Goal: Task Accomplishment & Management: Manage account settings

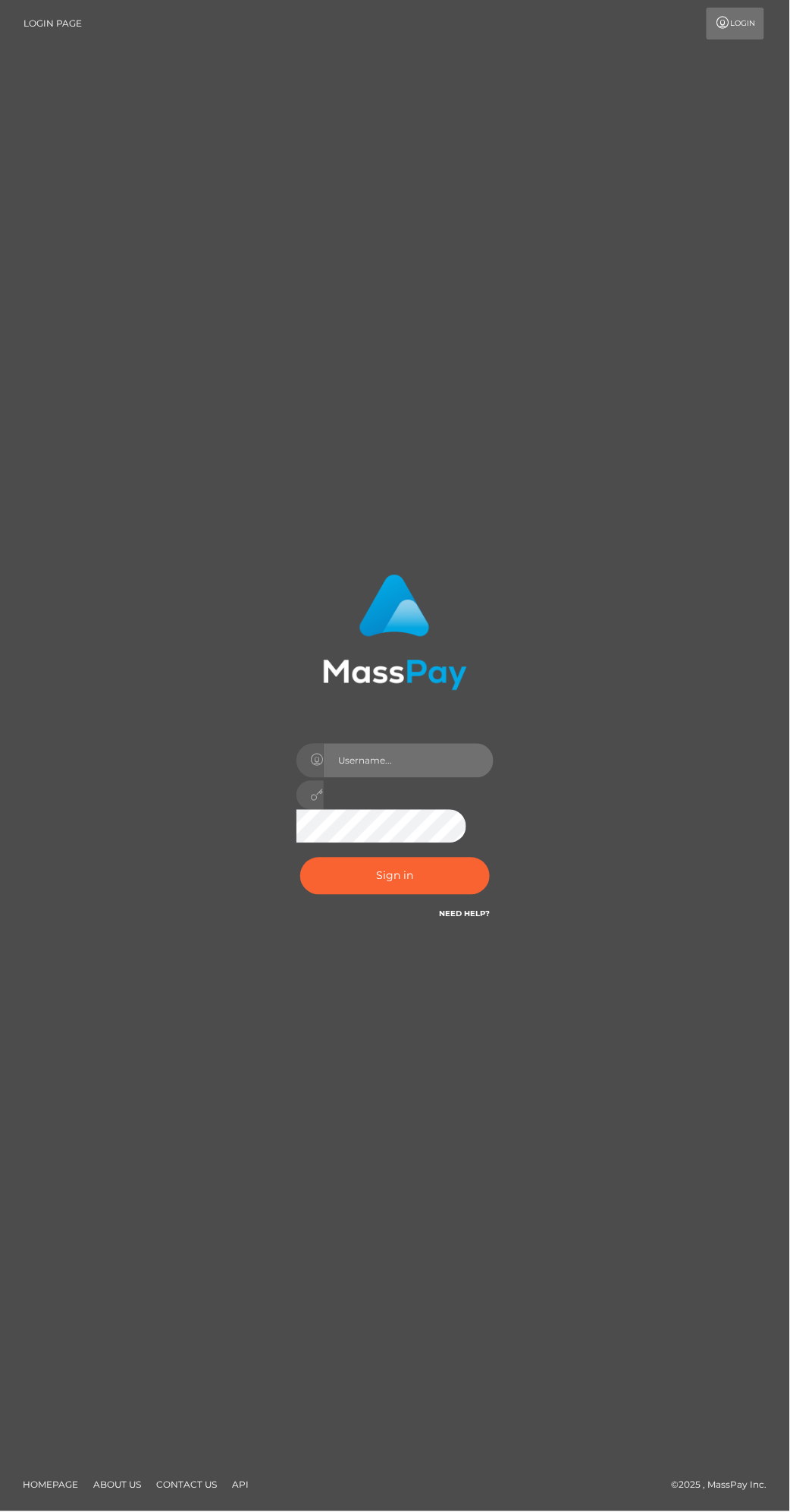
click at [448, 778] on input "text" at bounding box center [408, 761] width 170 height 34
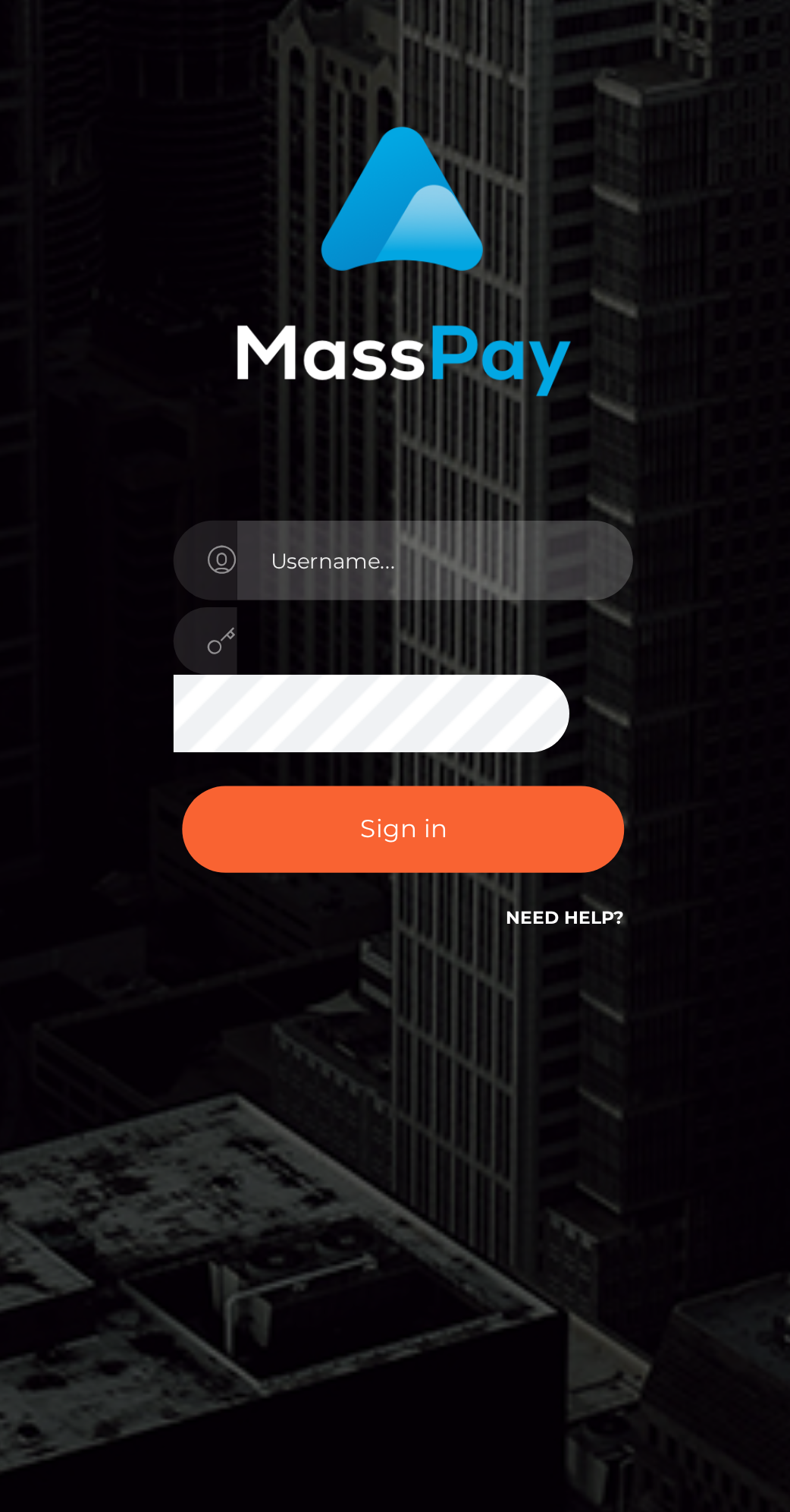
click at [459, 778] on input "text" at bounding box center [408, 761] width 170 height 34
click at [462, 778] on input "text" at bounding box center [408, 761] width 170 height 34
type input "[EMAIL_ADDRESS][DOMAIN_NAME]"
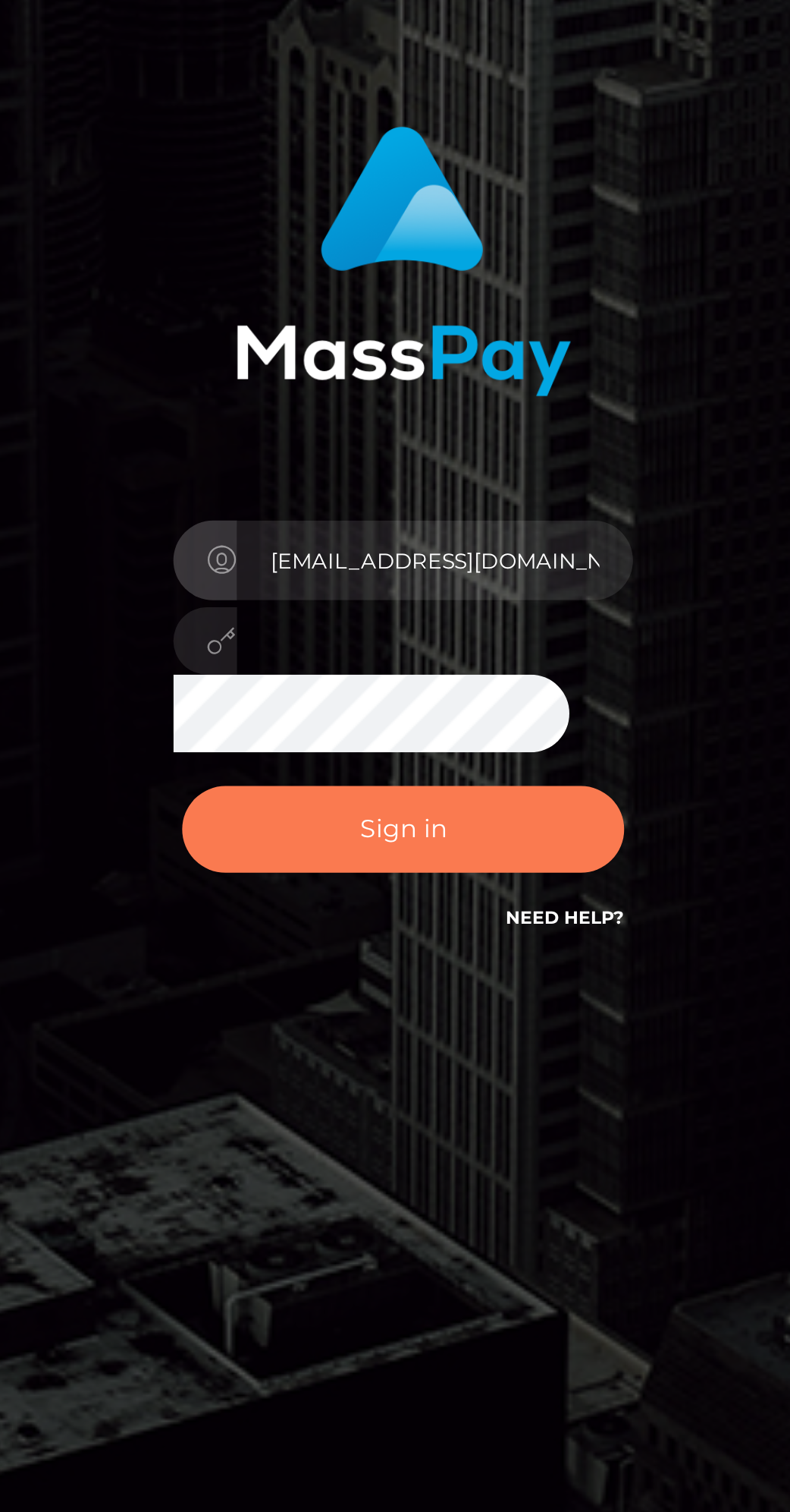
click at [429, 895] on button "Sign in" at bounding box center [395, 876] width 190 height 37
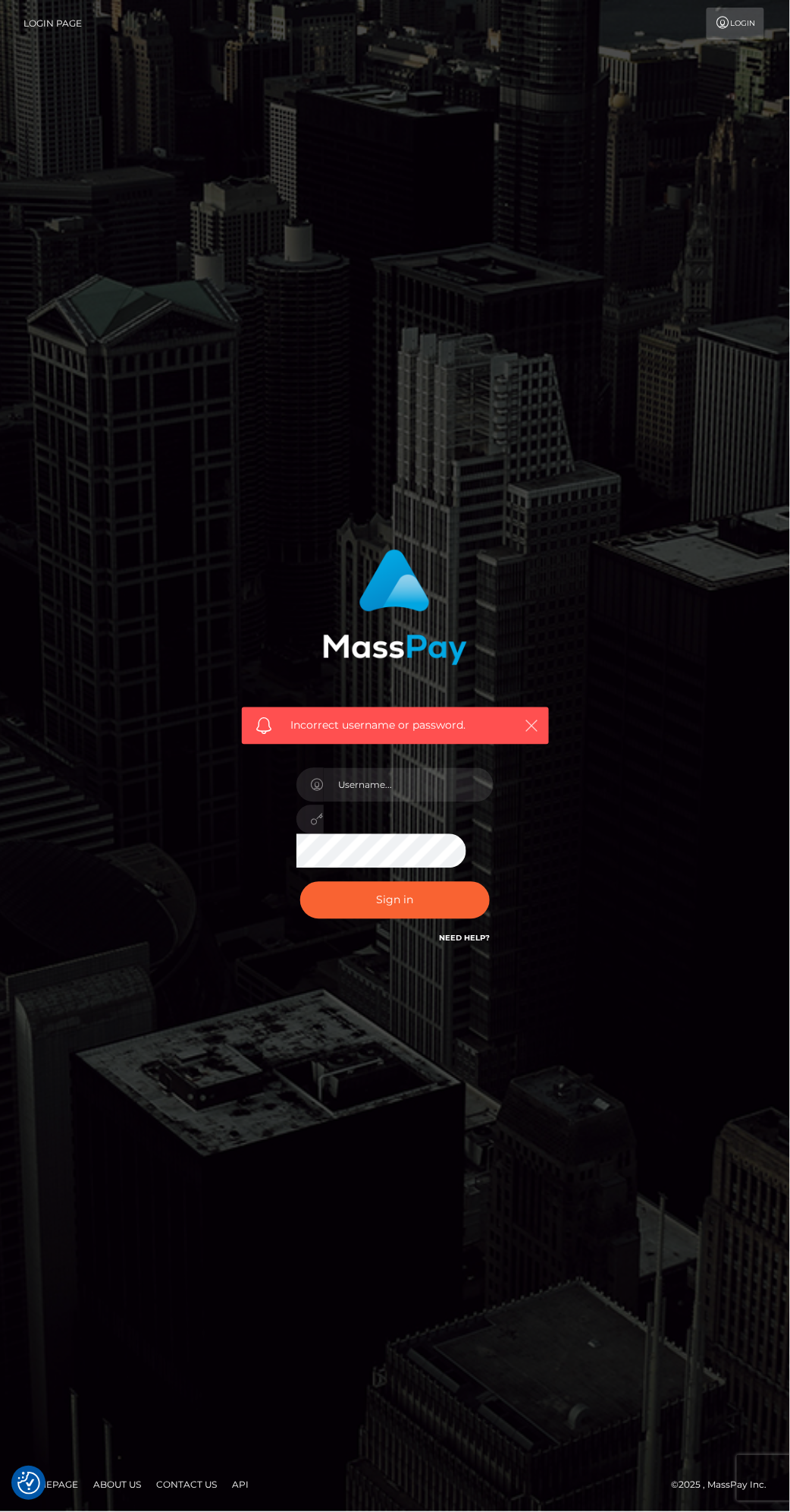
click at [536, 735] on button "button" at bounding box center [531, 725] width 19 height 19
click at [531, 734] on icon "button" at bounding box center [532, 725] width 15 height 15
click at [422, 919] on button "Sign in" at bounding box center [395, 901] width 190 height 37
click at [537, 734] on icon "button" at bounding box center [532, 725] width 15 height 15
click at [564, 787] on div "Incorrect username or password." at bounding box center [395, 756] width 353 height 436
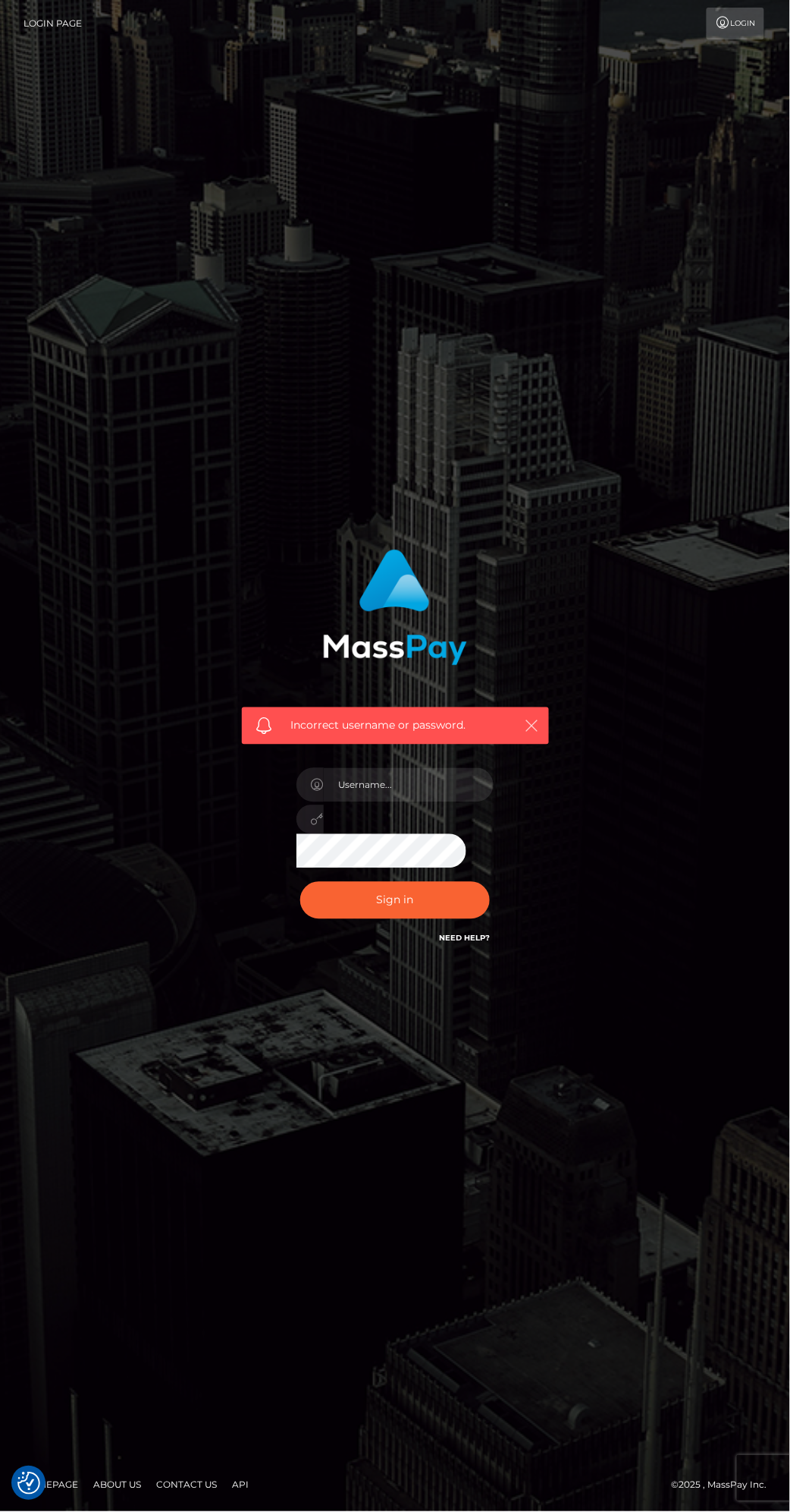
click at [537, 734] on icon "button" at bounding box center [532, 725] width 15 height 15
click at [528, 734] on icon "button" at bounding box center [532, 725] width 15 height 15
click at [460, 802] on input "text" at bounding box center [408, 785] width 170 height 34
type input "[EMAIL_ADDRESS][DOMAIN_NAME]"
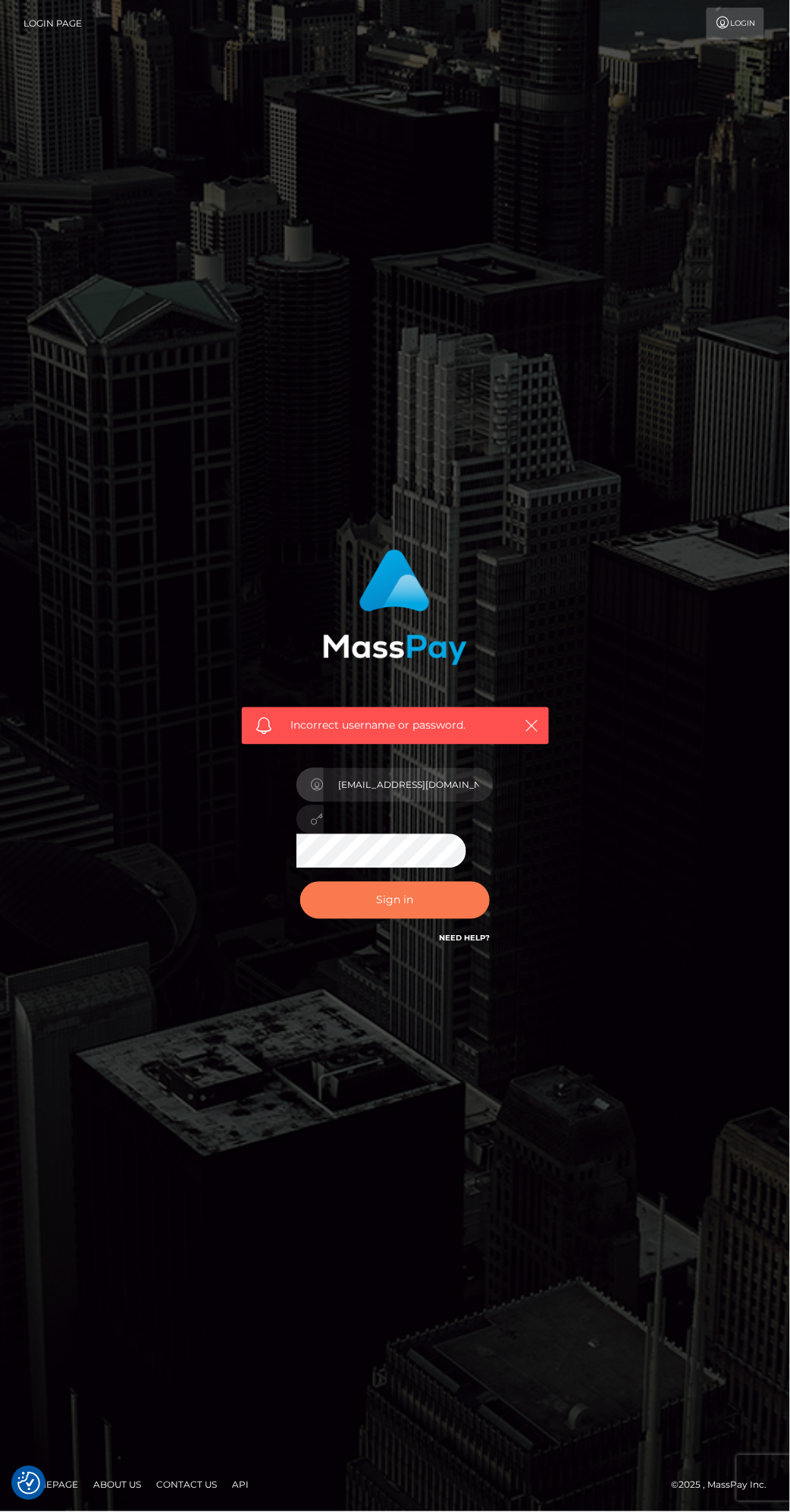
click at [419, 919] on button "Sign in" at bounding box center [395, 901] width 190 height 37
